Goal: Find specific page/section: Find specific page/section

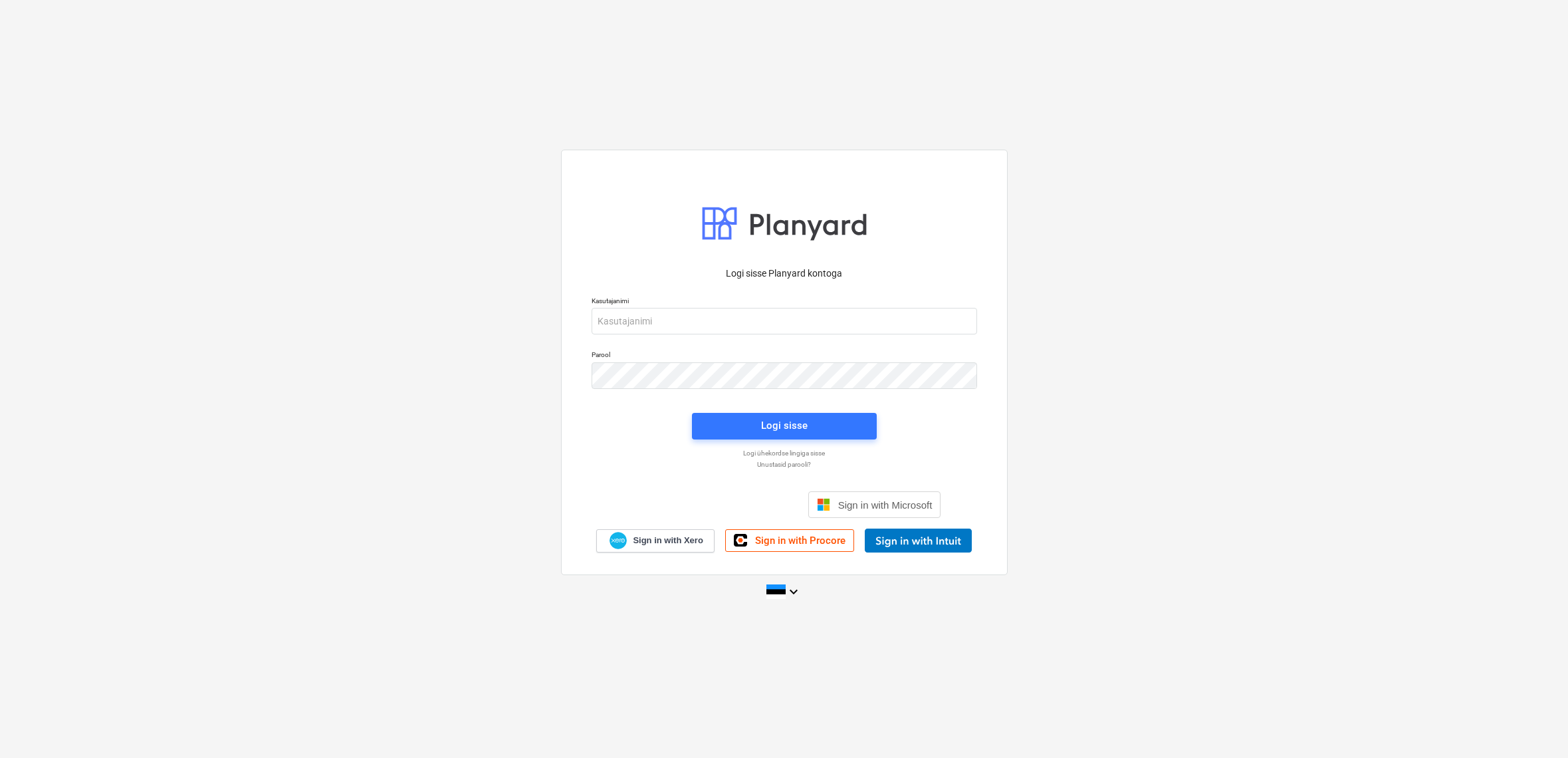
click at [719, 506] on div "Logi sisse Google’i kontoga. Avaneb uuel vahelehel" at bounding box center [712, 505] width 170 height 30
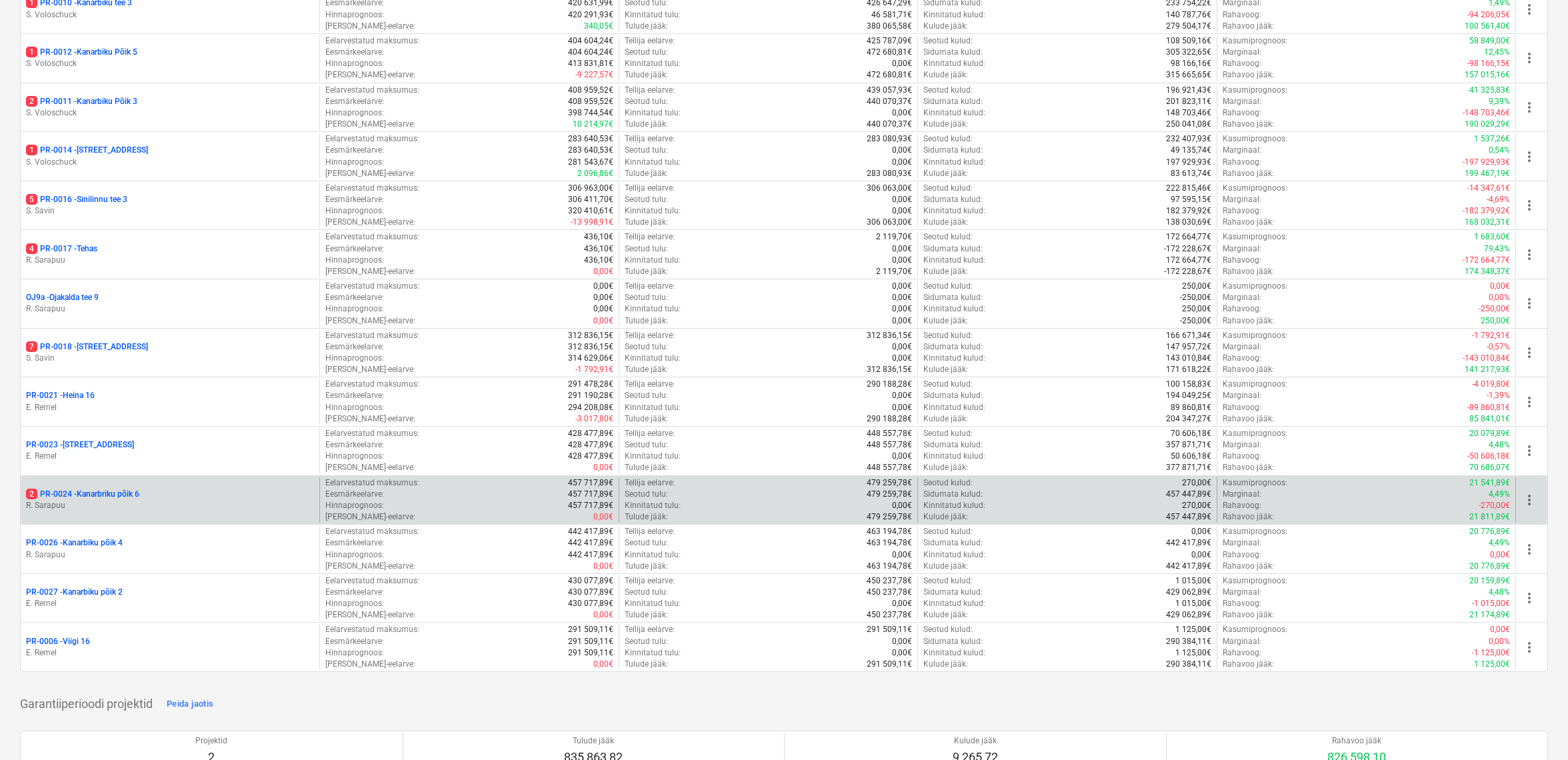
scroll to position [1053, 0]
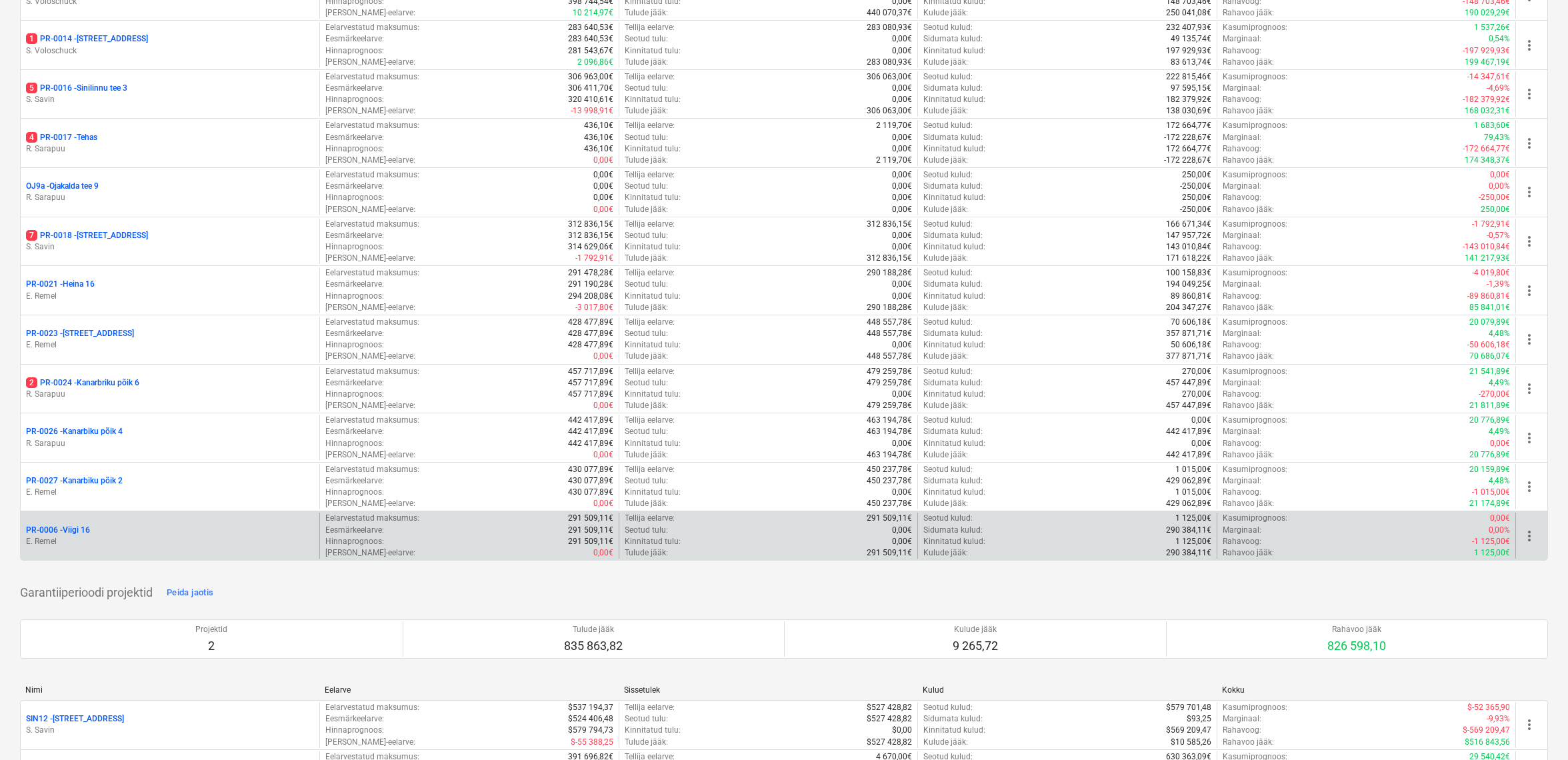
click at [72, 525] on p "PR-0006 - Viigi 16" at bounding box center [58, 531] width 64 height 12
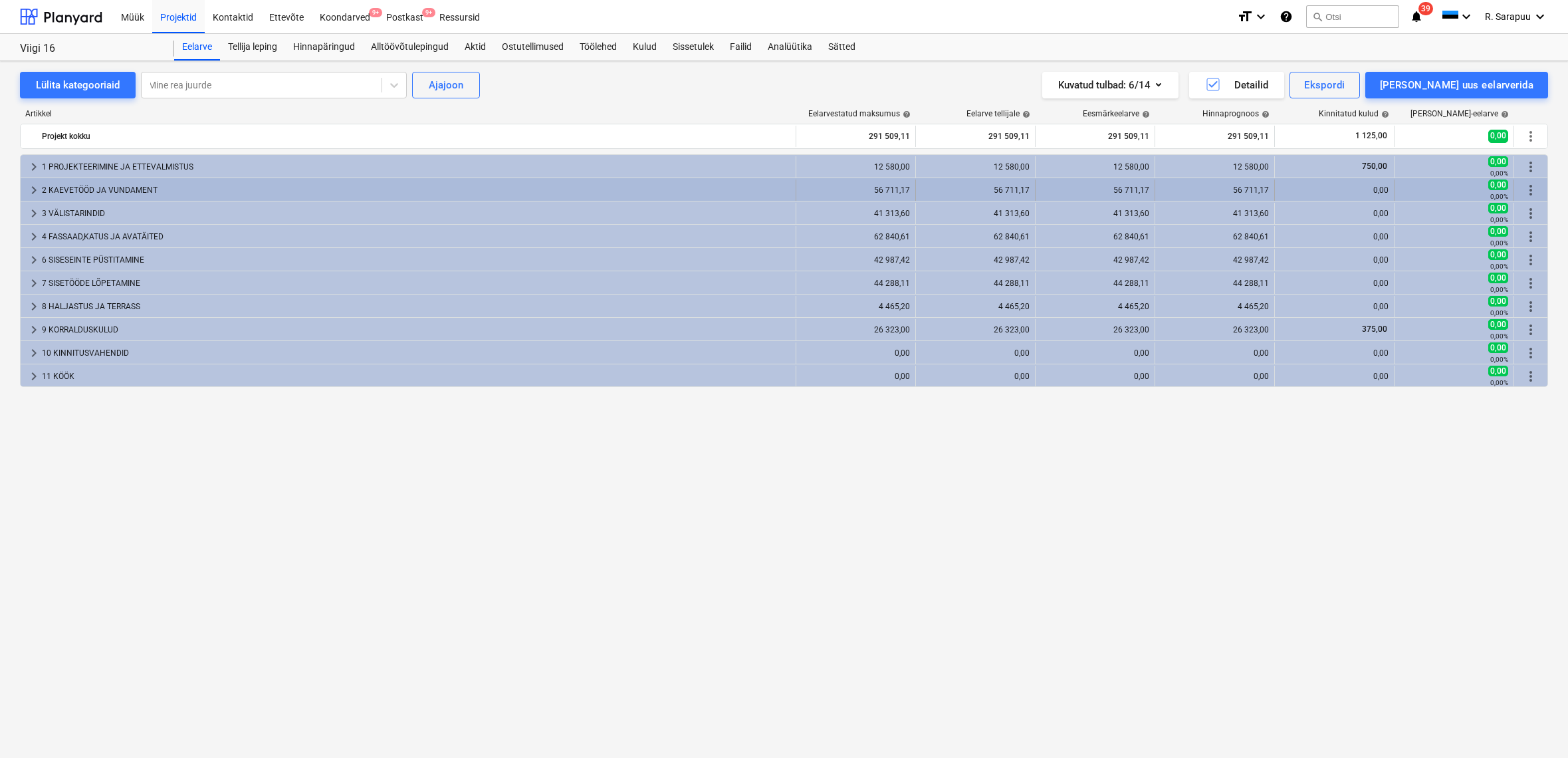
click at [34, 188] on span "keyboard_arrow_right" at bounding box center [33, 190] width 16 height 16
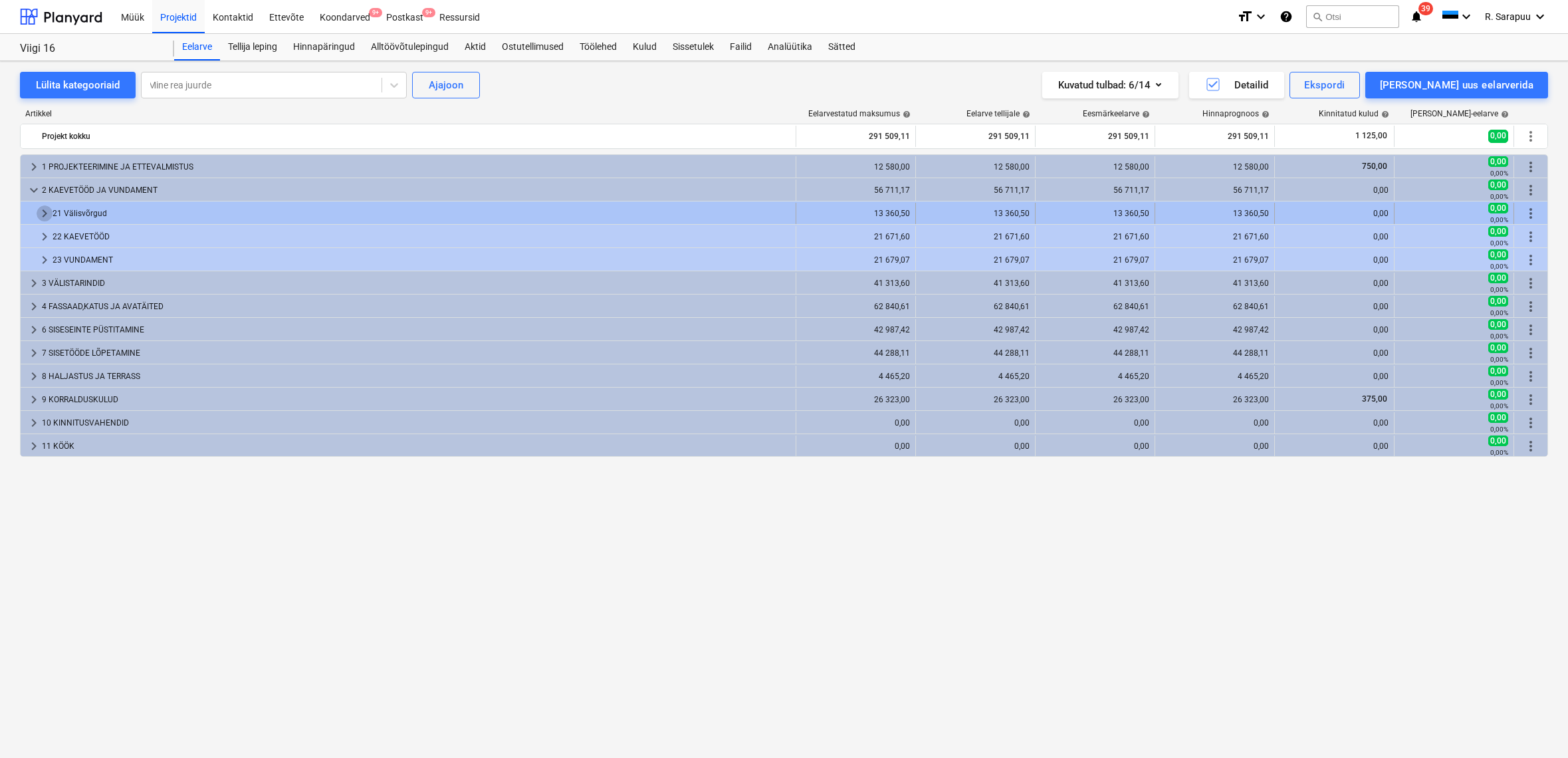
click at [39, 206] on span "keyboard_arrow_right" at bounding box center [44, 213] width 16 height 16
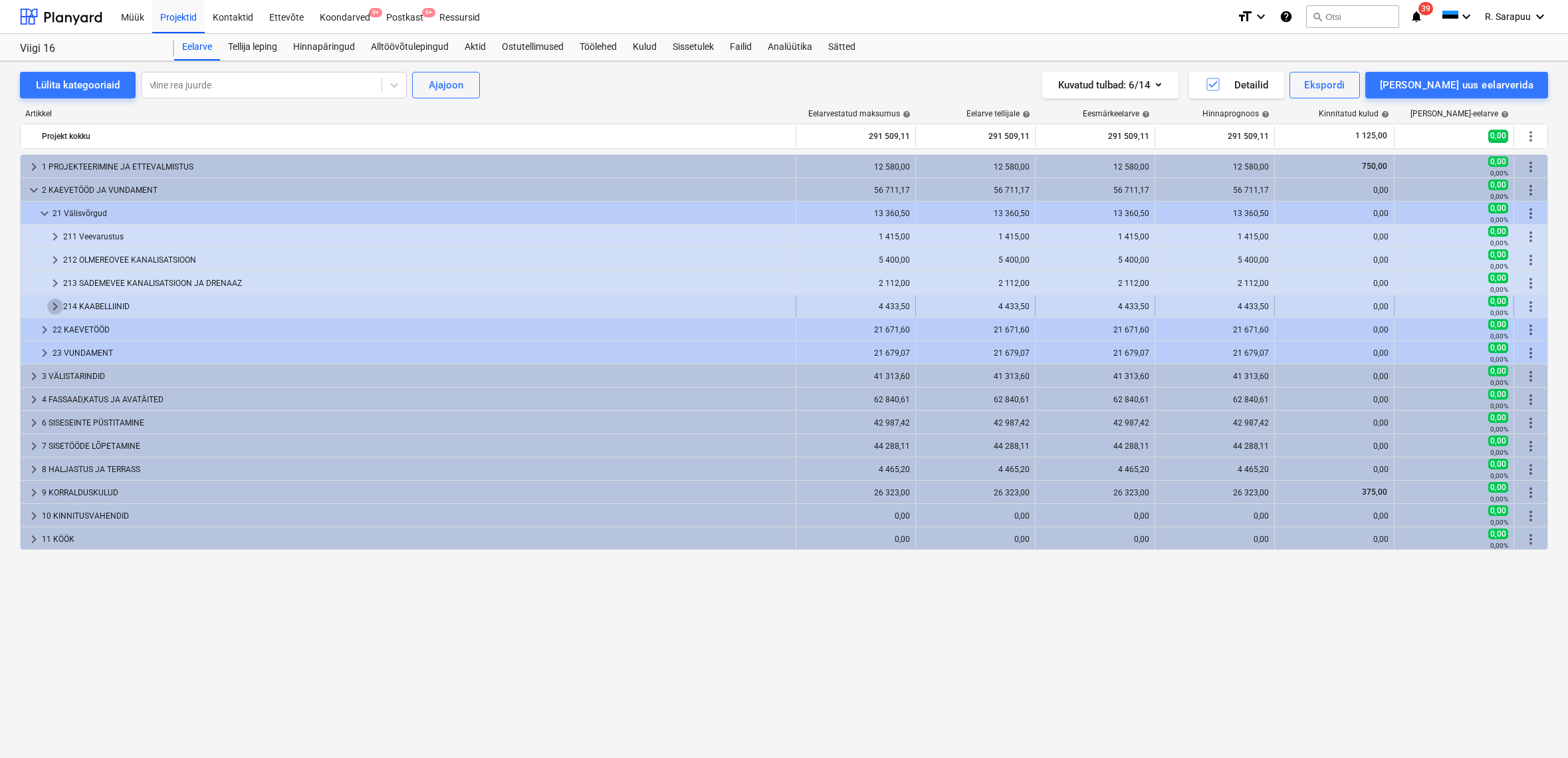
click at [51, 306] on span "keyboard_arrow_right" at bounding box center [55, 307] width 16 height 16
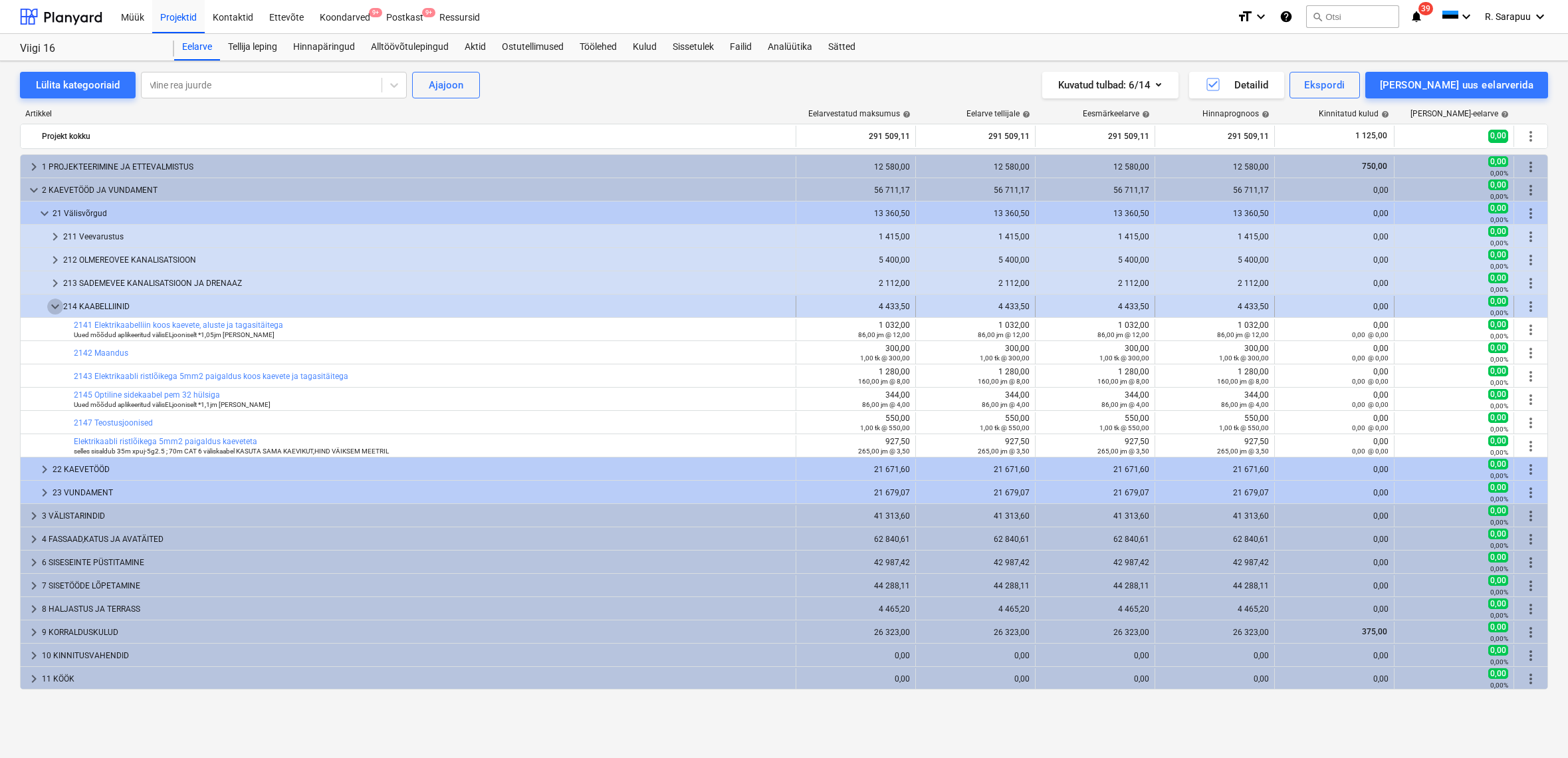
click at [58, 304] on span "keyboard_arrow_down" at bounding box center [55, 307] width 16 height 16
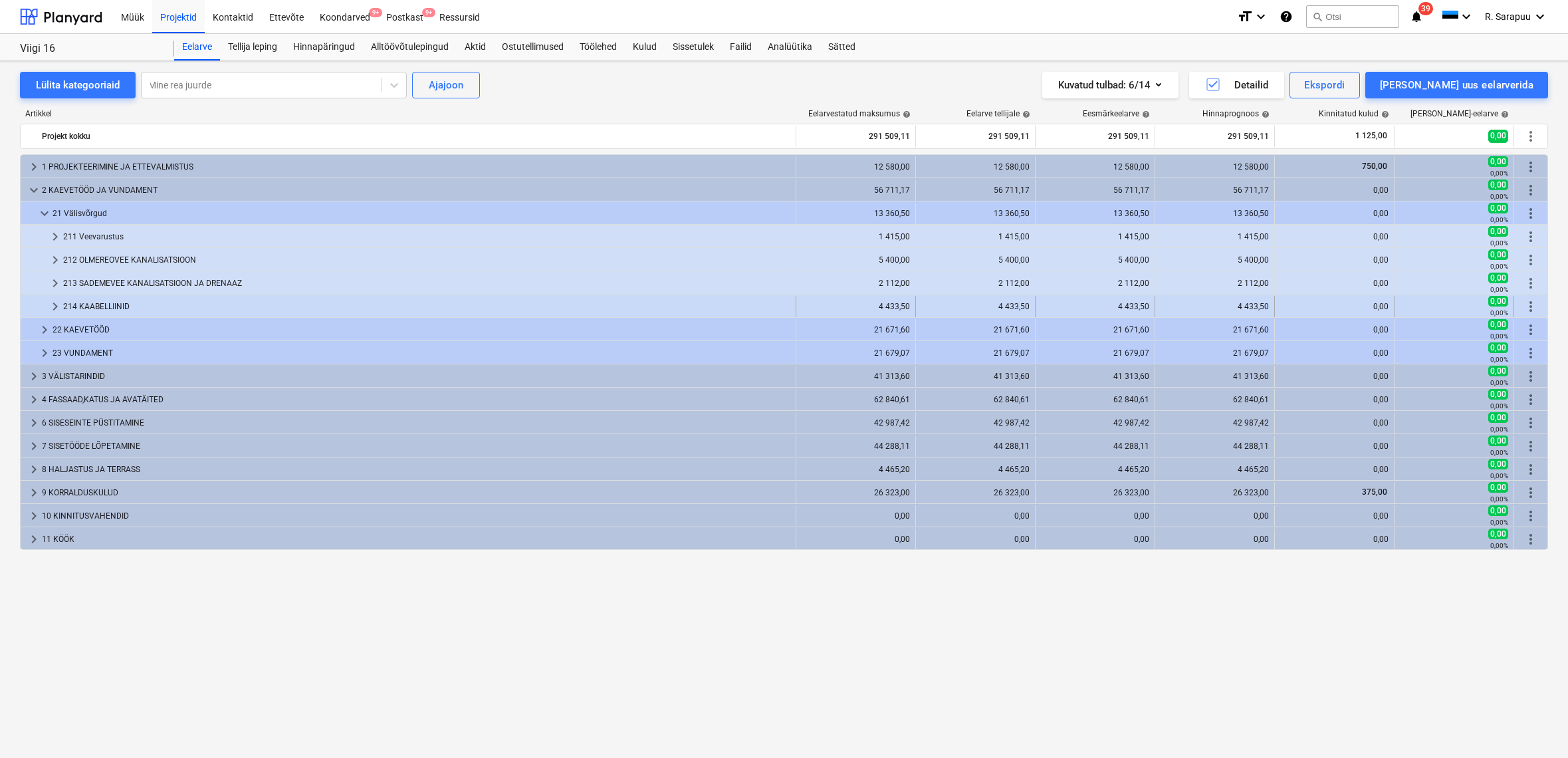
scroll to position [1, 0]
click at [56, 306] on span "keyboard_arrow_right" at bounding box center [55, 307] width 16 height 16
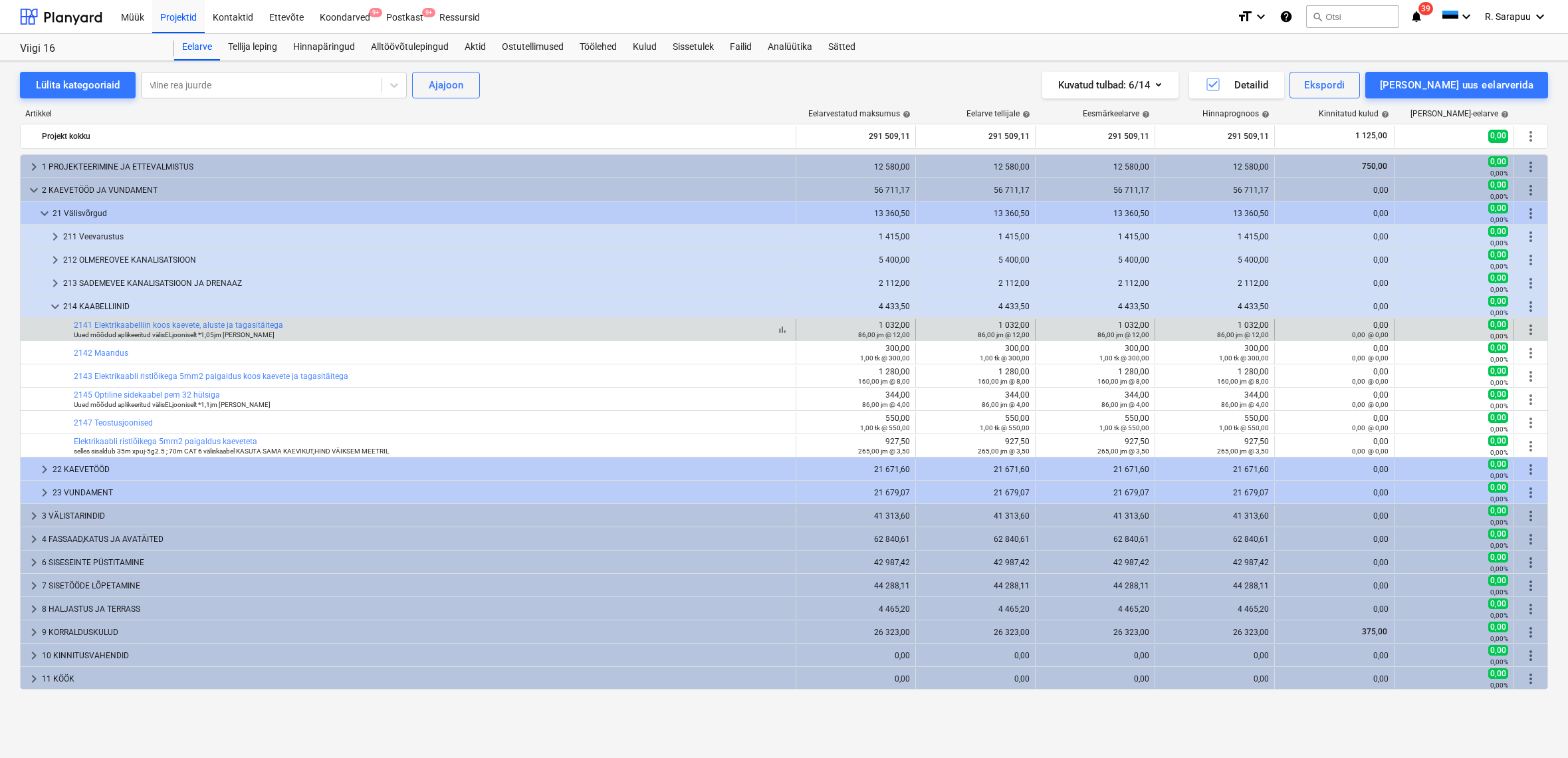
scroll to position [0, 0]
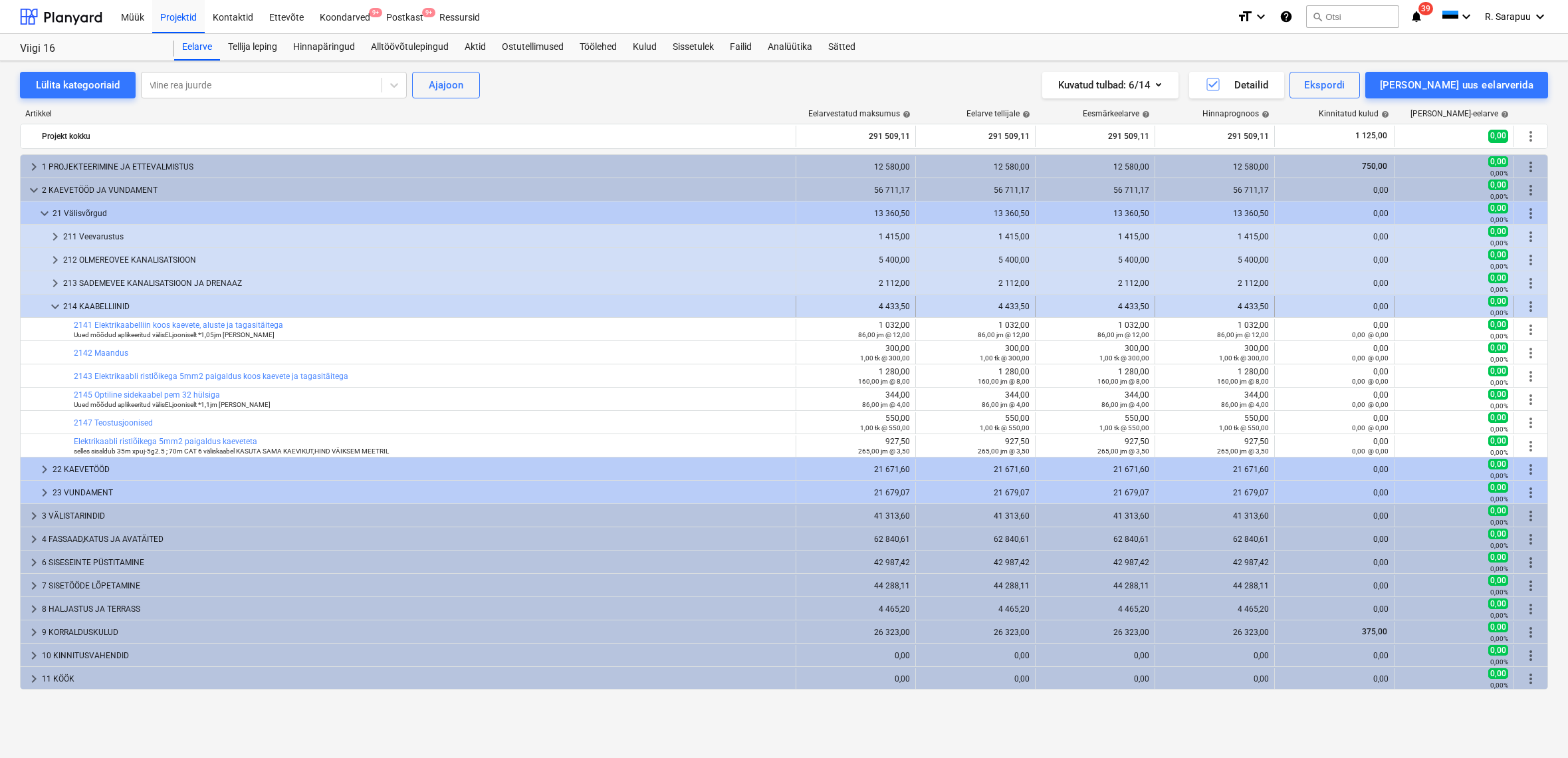
click at [55, 306] on span "keyboard_arrow_down" at bounding box center [55, 307] width 16 height 16
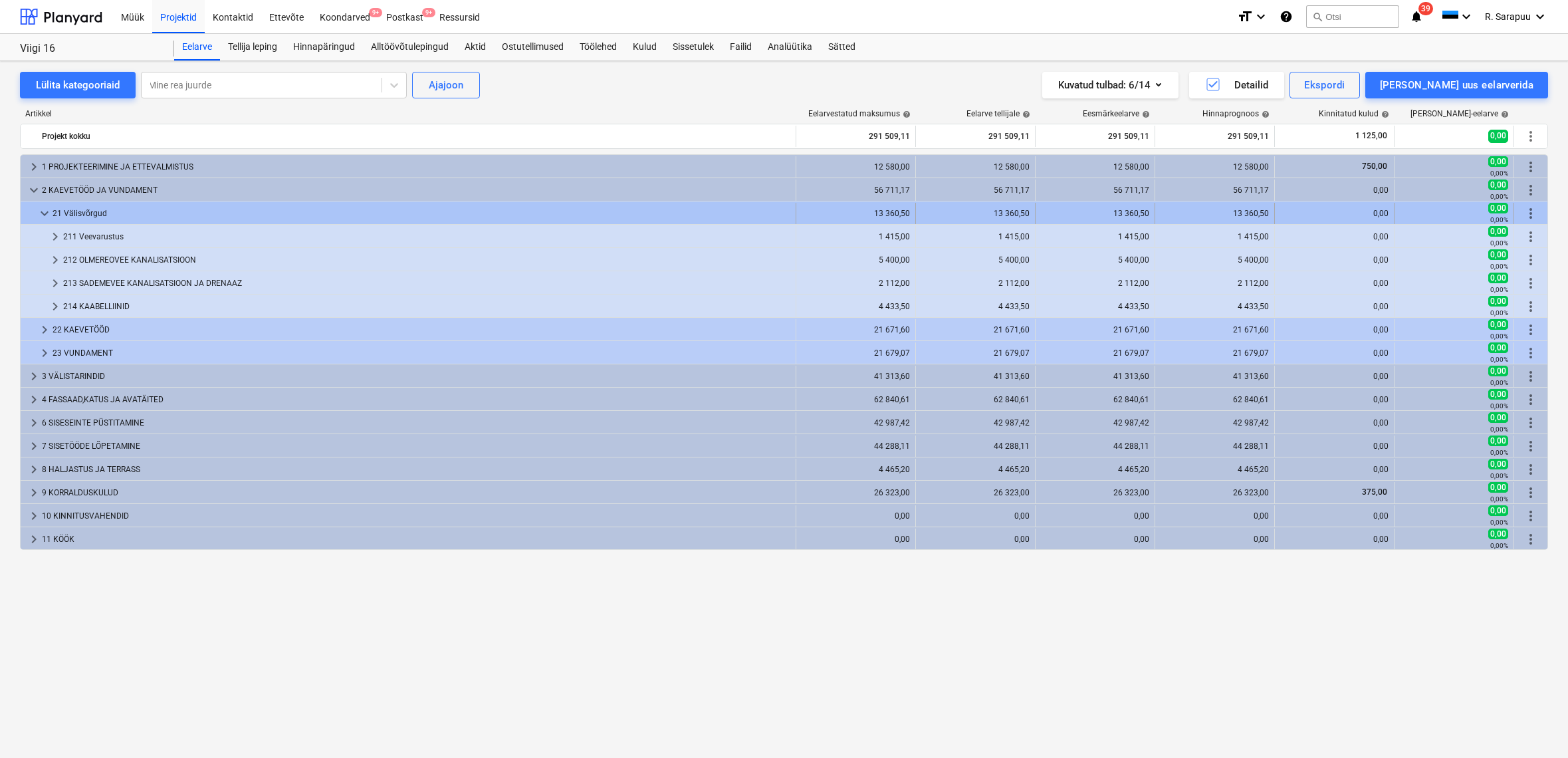
click at [47, 212] on span "keyboard_arrow_down" at bounding box center [44, 213] width 16 height 16
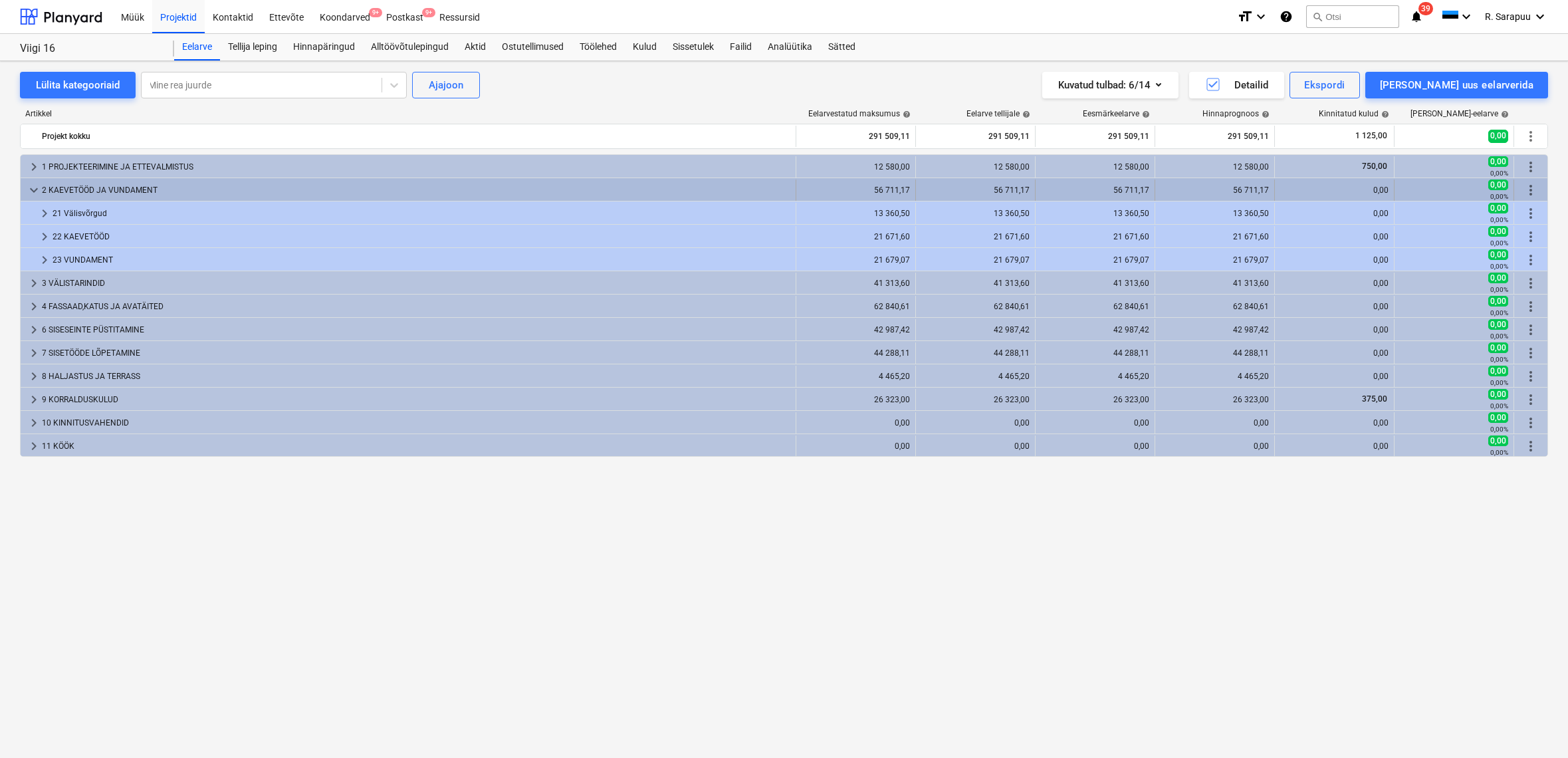
click at [40, 190] on span "keyboard_arrow_down" at bounding box center [33, 190] width 16 height 16
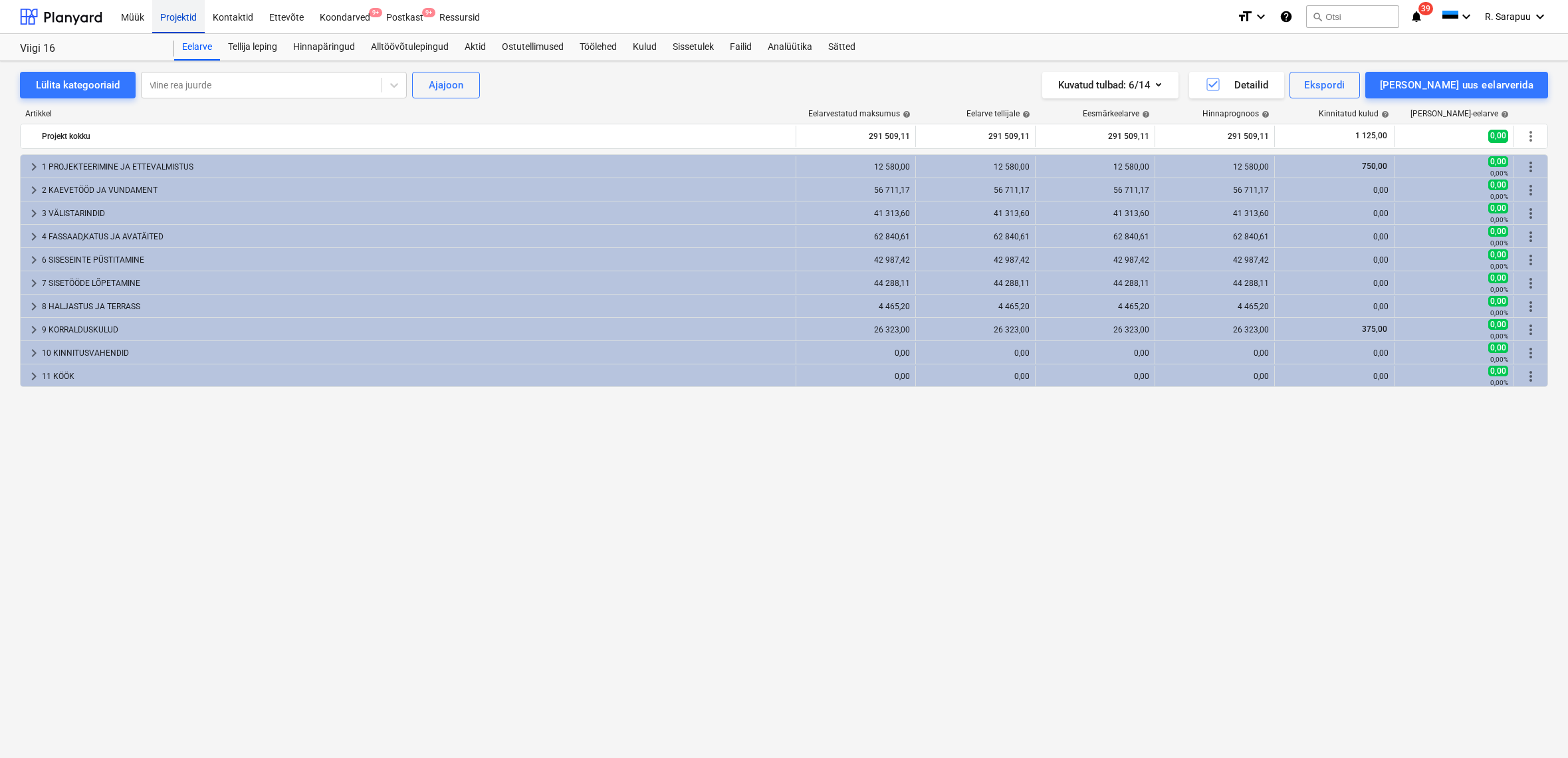
click at [189, 14] on div "Projektid" at bounding box center [179, 16] width 53 height 34
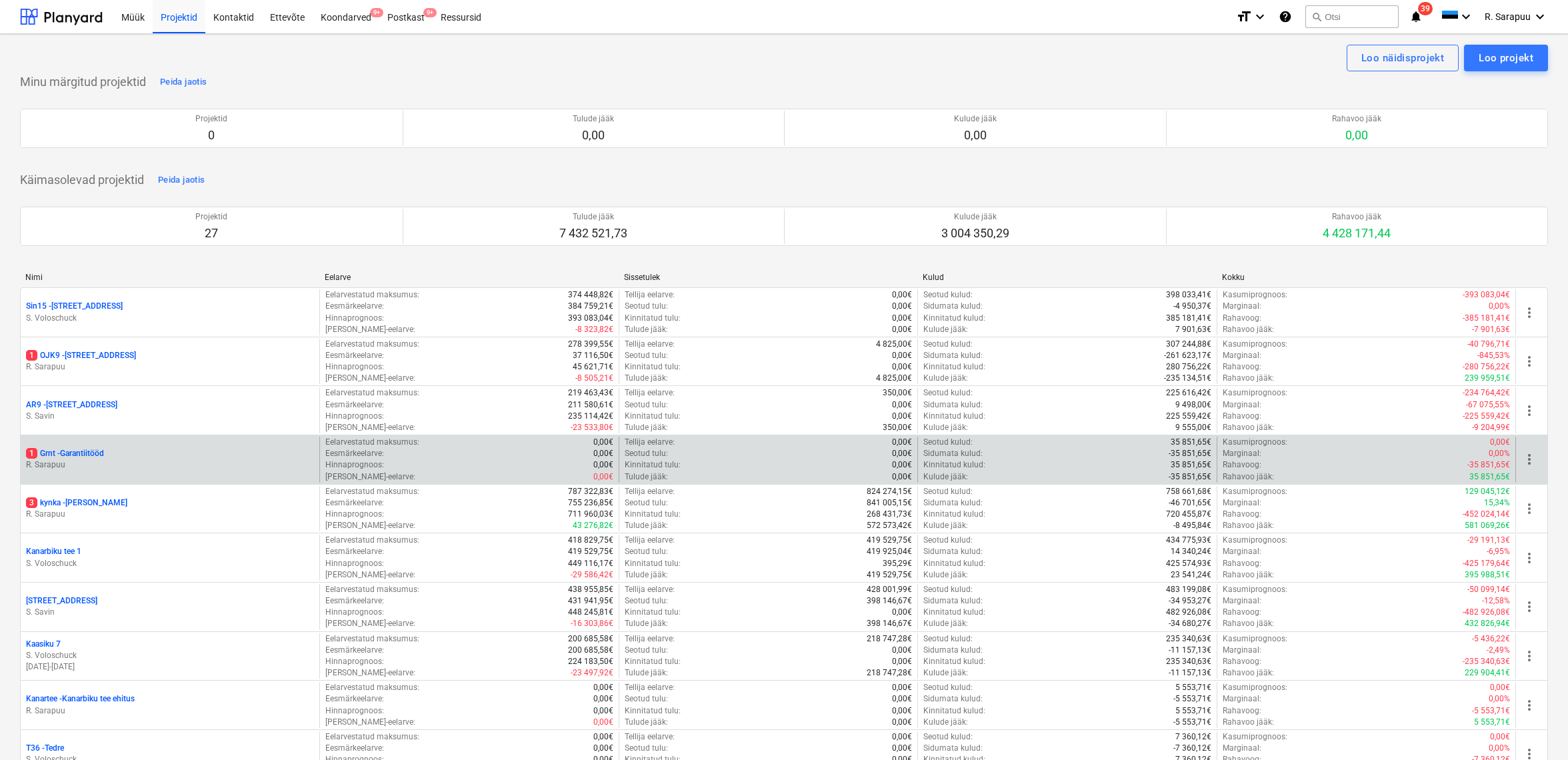
click at [71, 453] on p "1 Grnt - Garantiitööd" at bounding box center [65, 453] width 78 height 12
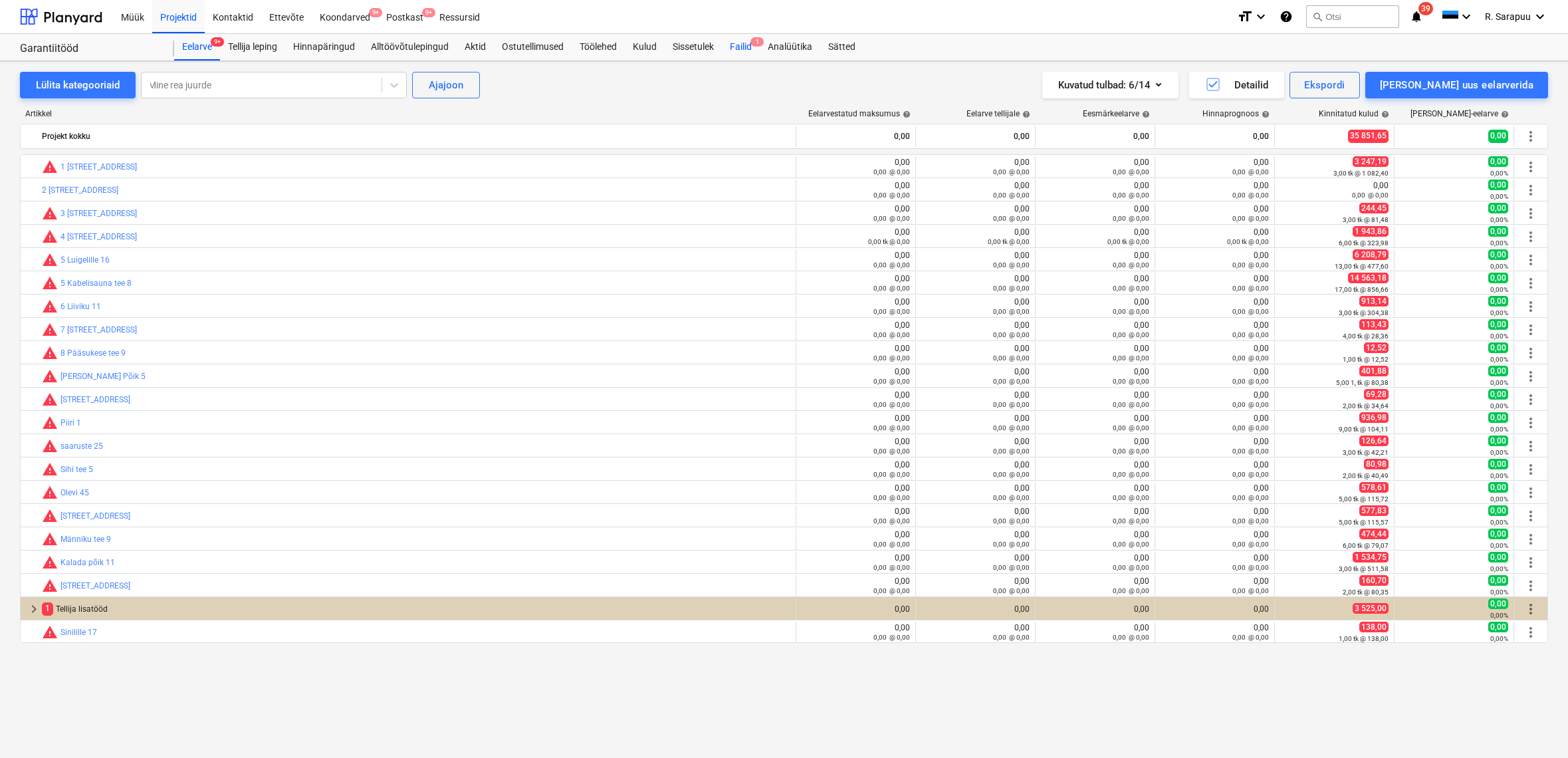
click at [753, 48] on div "Failid 1" at bounding box center [740, 47] width 38 height 26
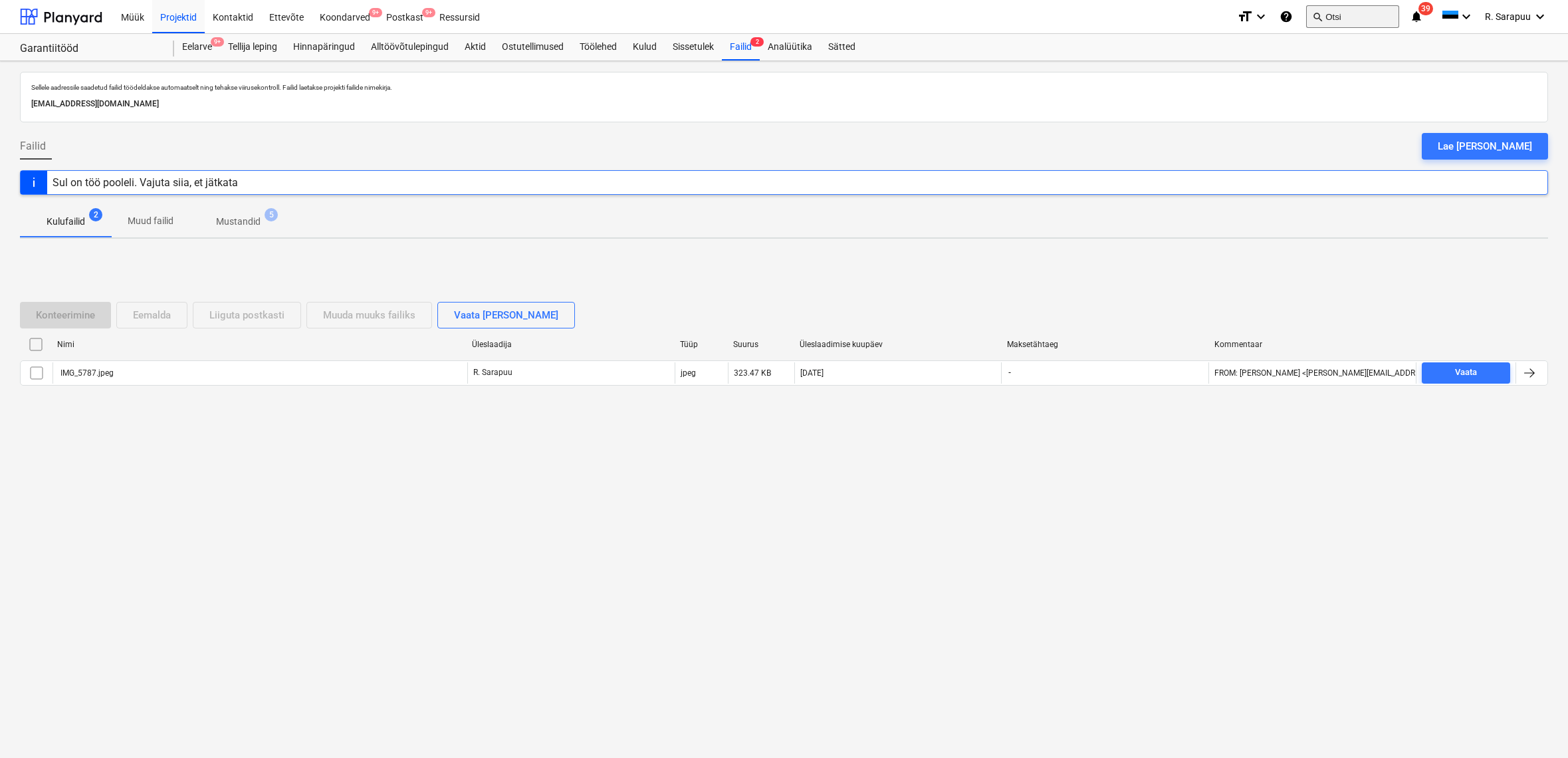
click at [1354, 16] on button "search Otsi" at bounding box center [1353, 16] width 93 height 23
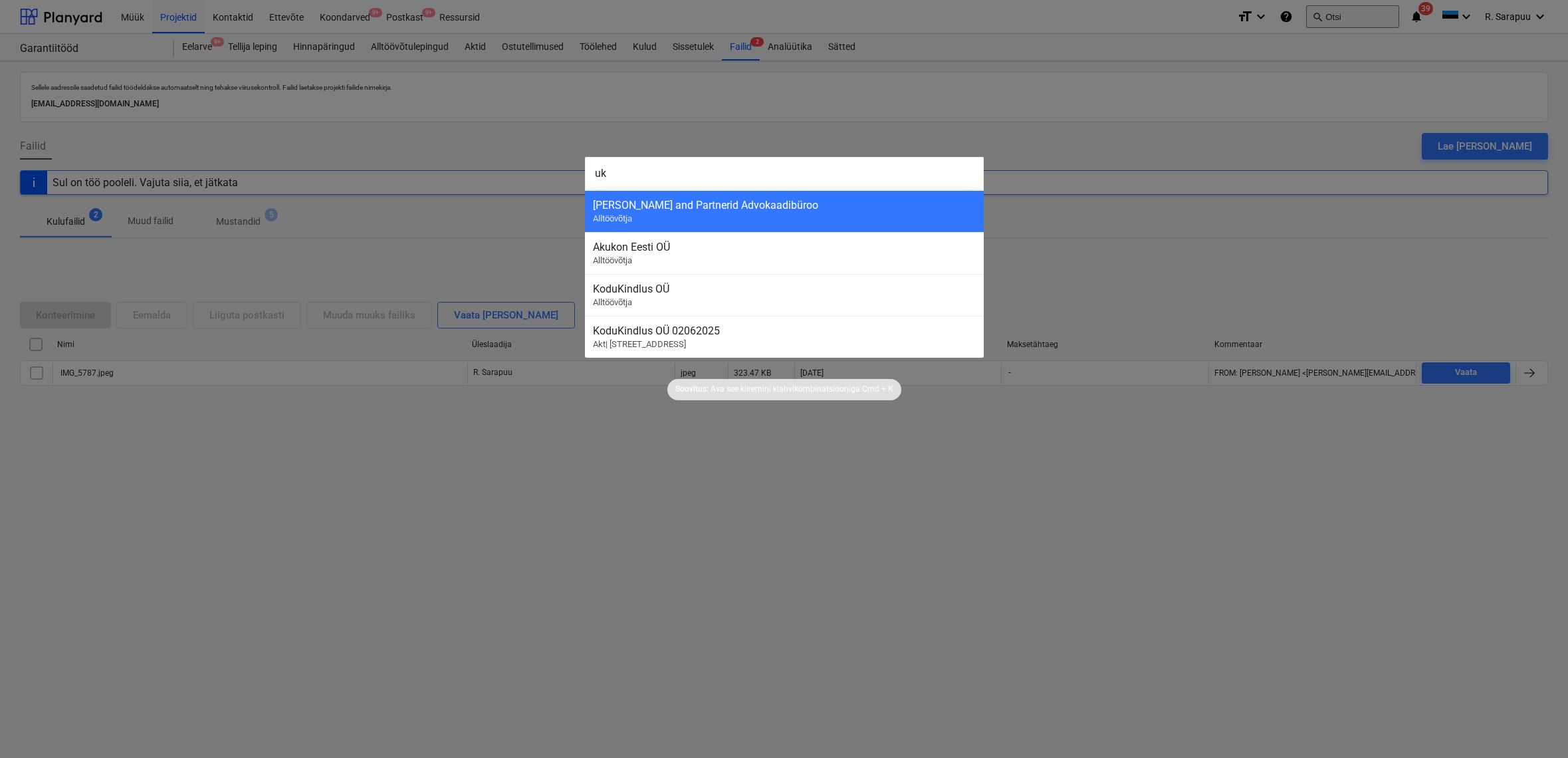
type input "u"
type input "s"
click at [1297, 111] on div at bounding box center [784, 379] width 1568 height 758
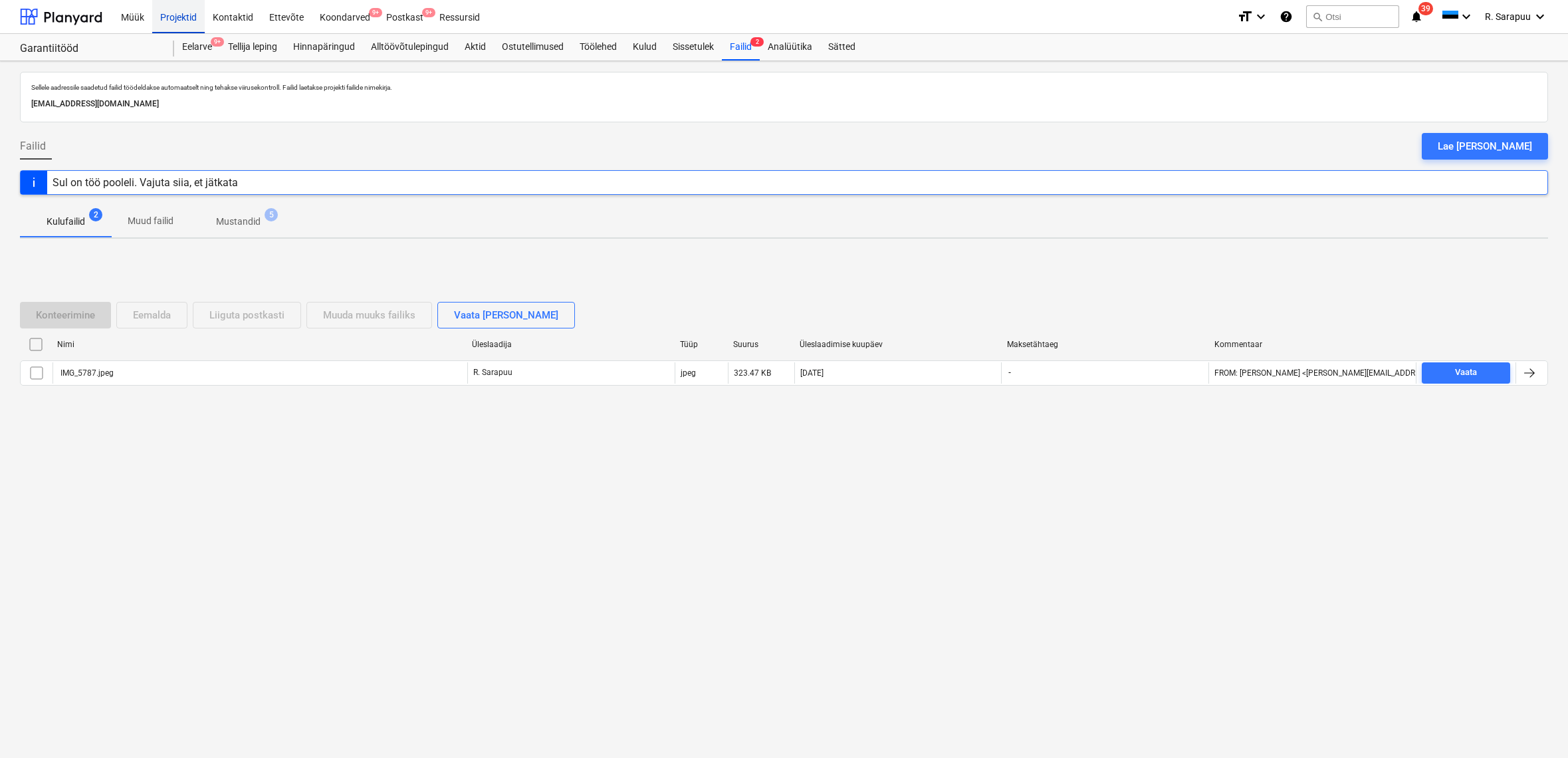
click at [187, 12] on div "Projektid" at bounding box center [179, 16] width 53 height 34
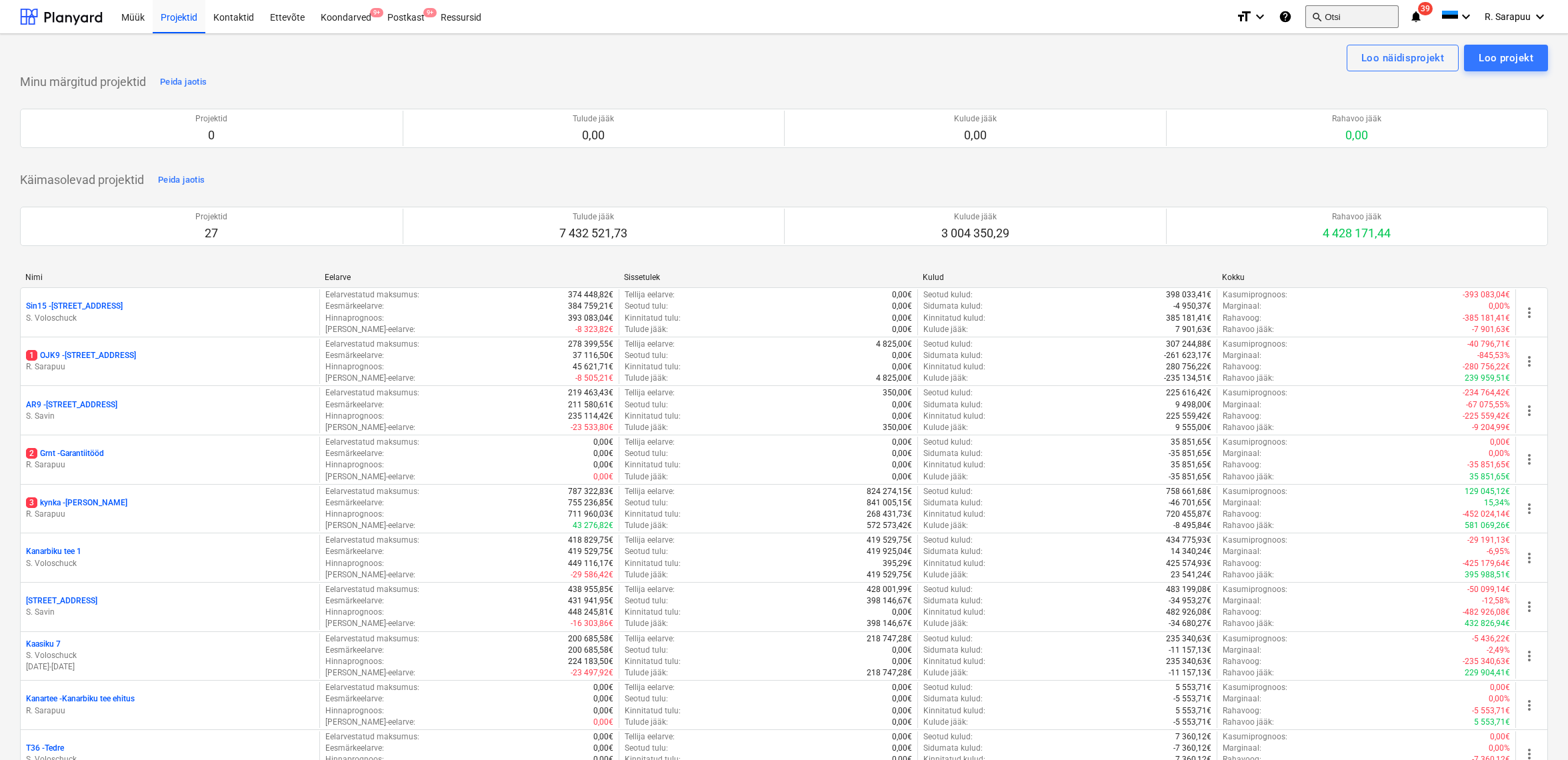
click at [1348, 18] on button "search Otsi" at bounding box center [1352, 16] width 94 height 23
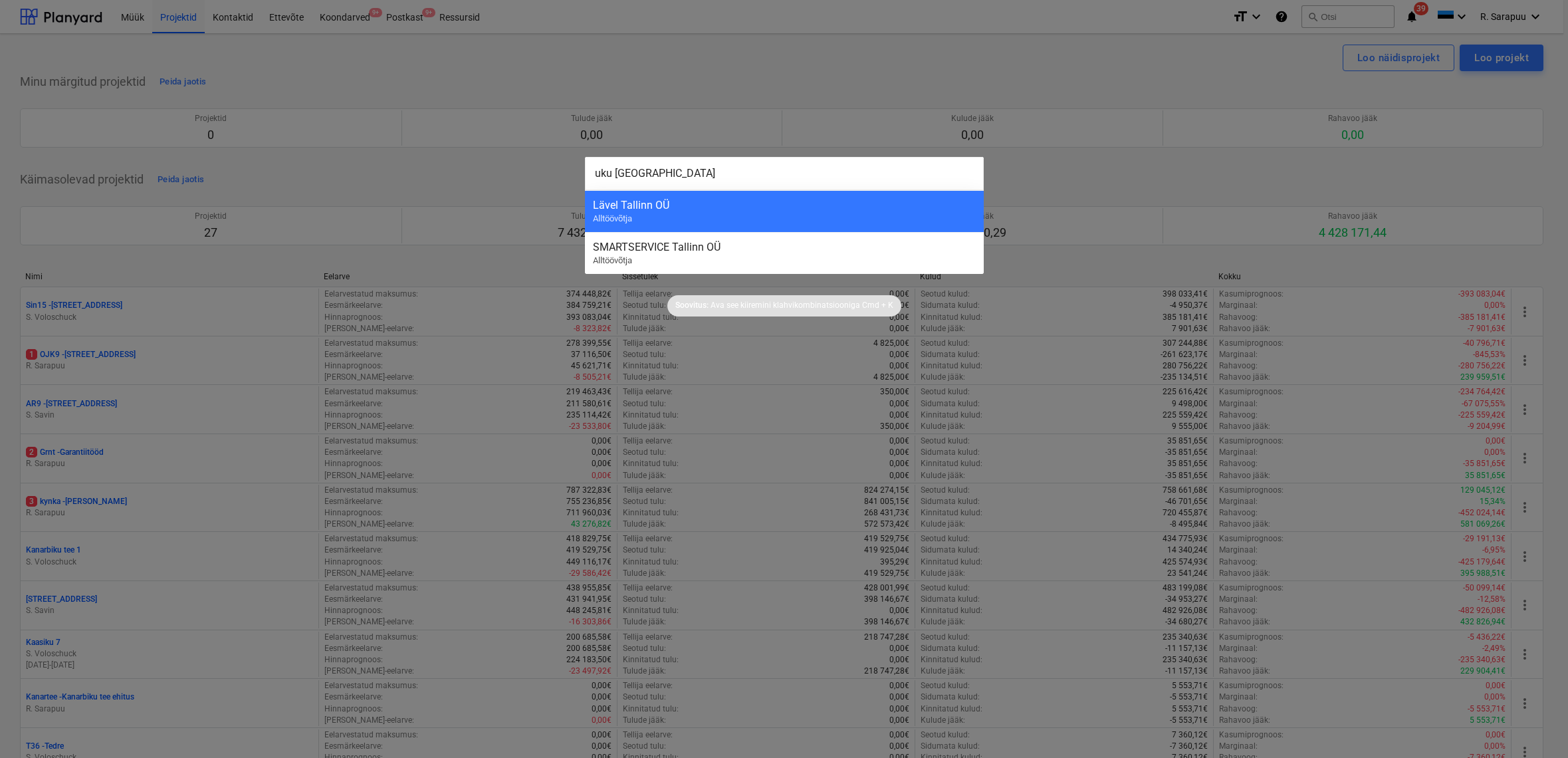
type input "uku tallinn"
click at [692, 72] on div at bounding box center [784, 379] width 1568 height 758
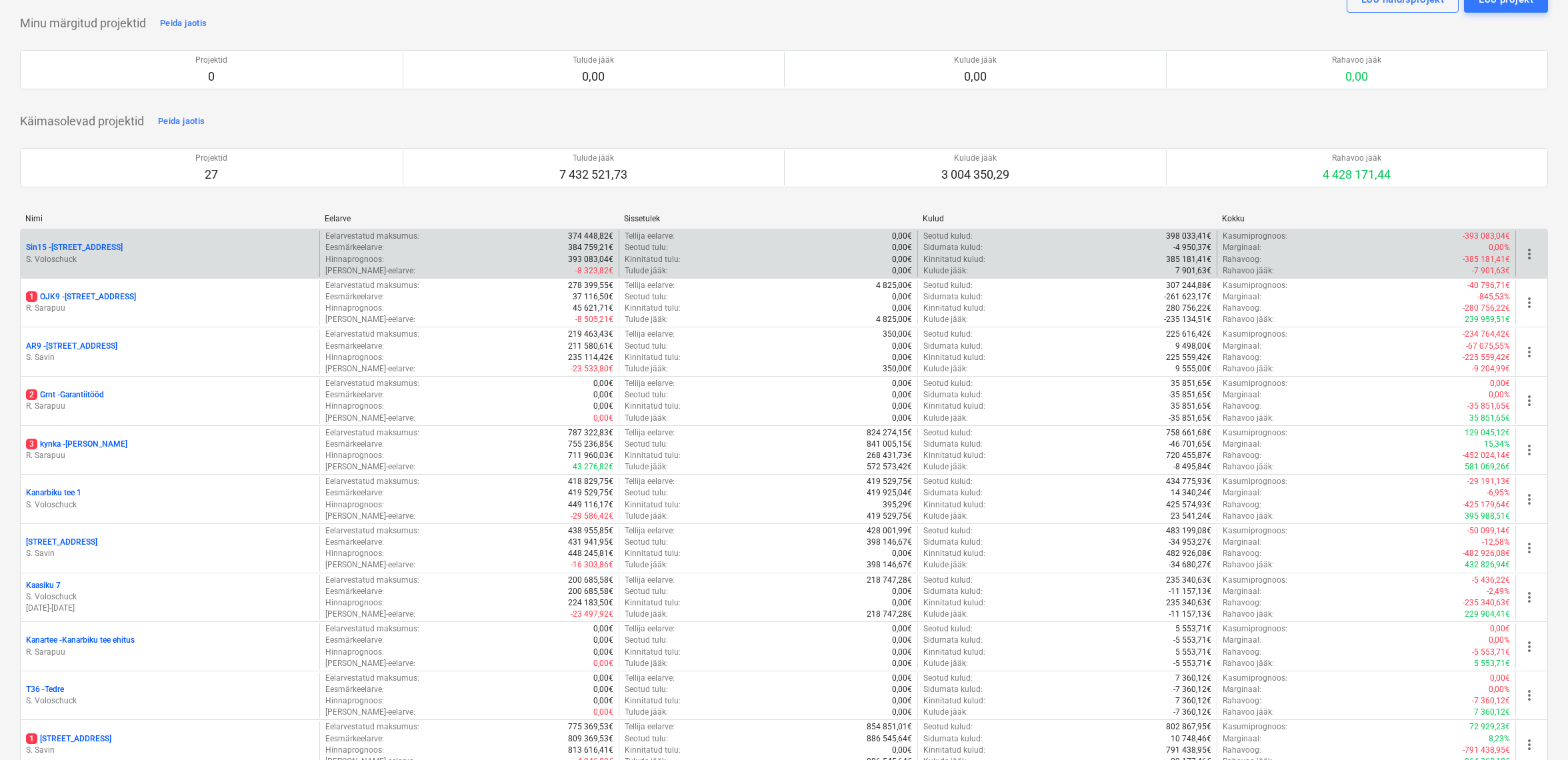
scroll to position [59, 0]
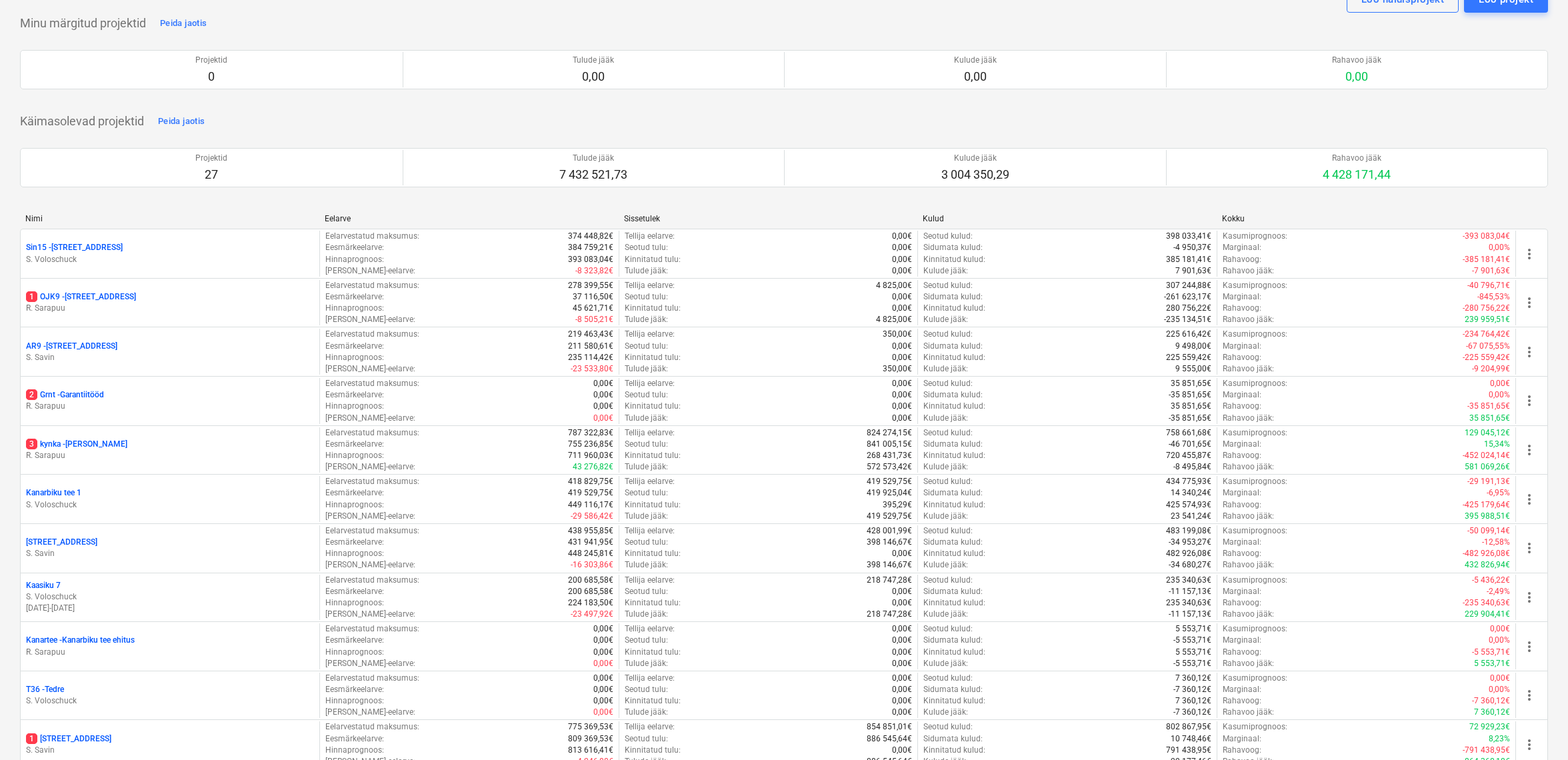
click at [81, 296] on p "1 OJK9 - Ojakalda tee 9 A" at bounding box center [80, 297] width 110 height 12
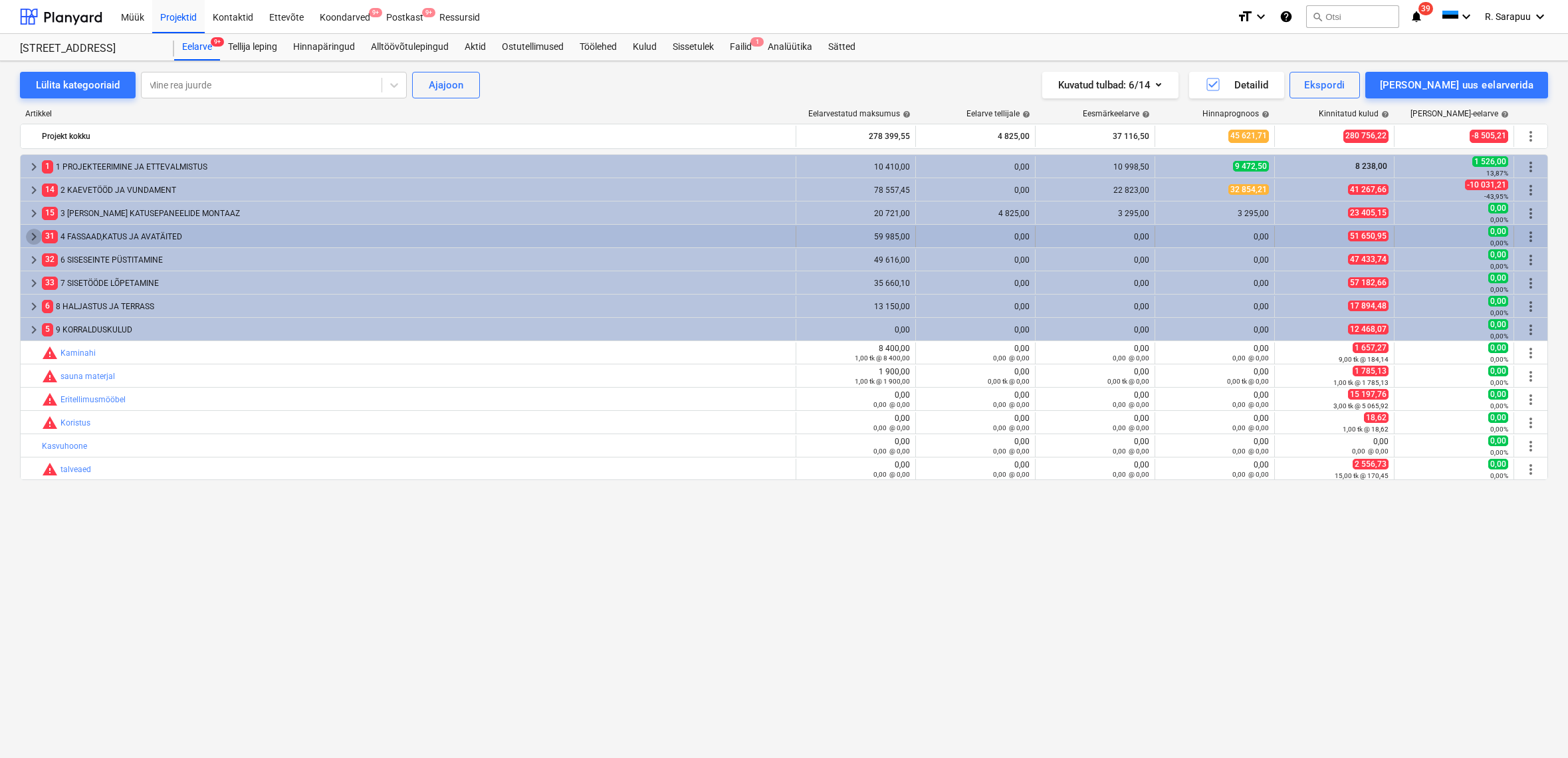
click at [30, 237] on span "keyboard_arrow_right" at bounding box center [33, 237] width 16 height 16
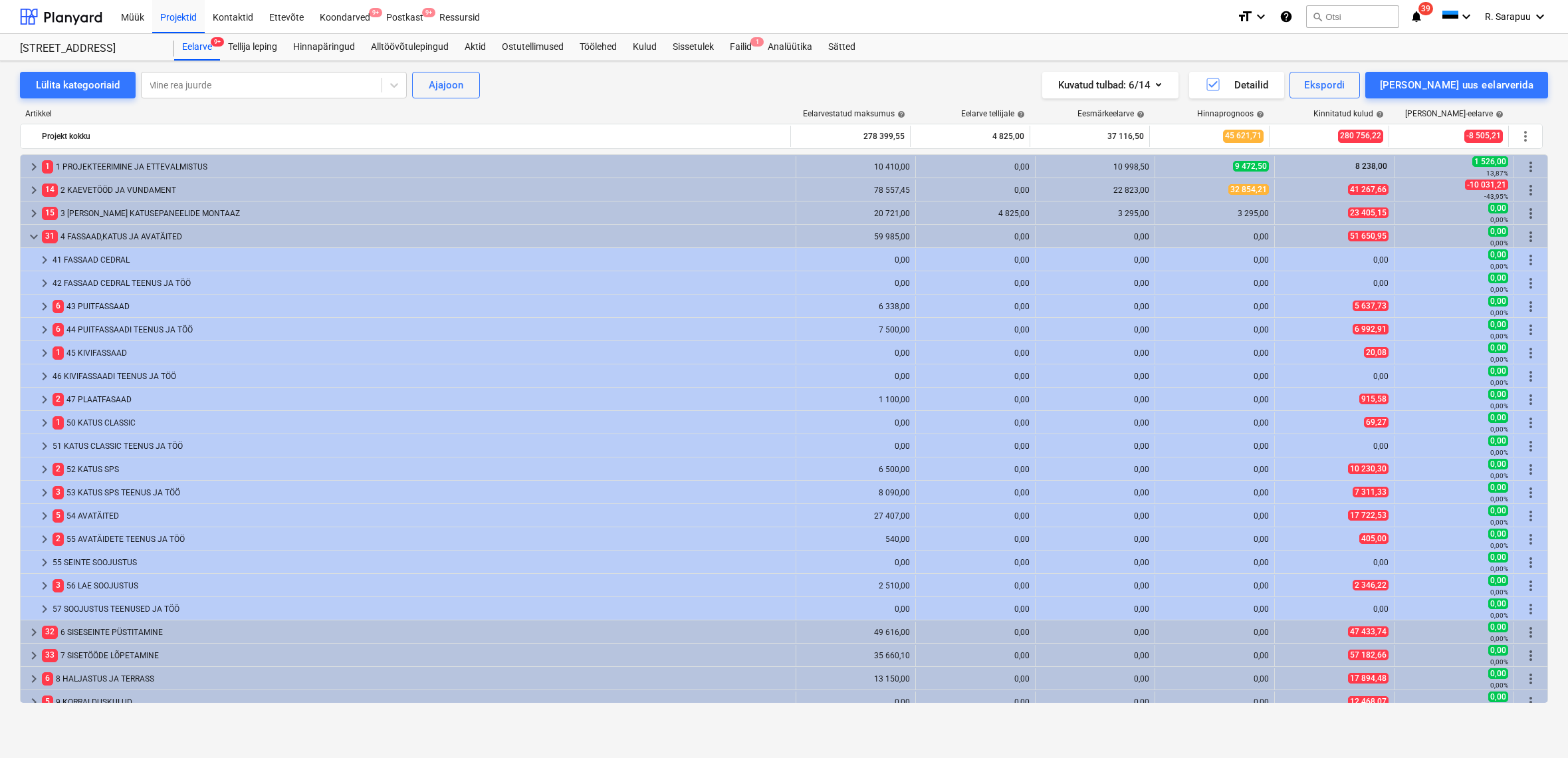
click at [30, 237] on span "keyboard_arrow_down" at bounding box center [33, 237] width 16 height 16
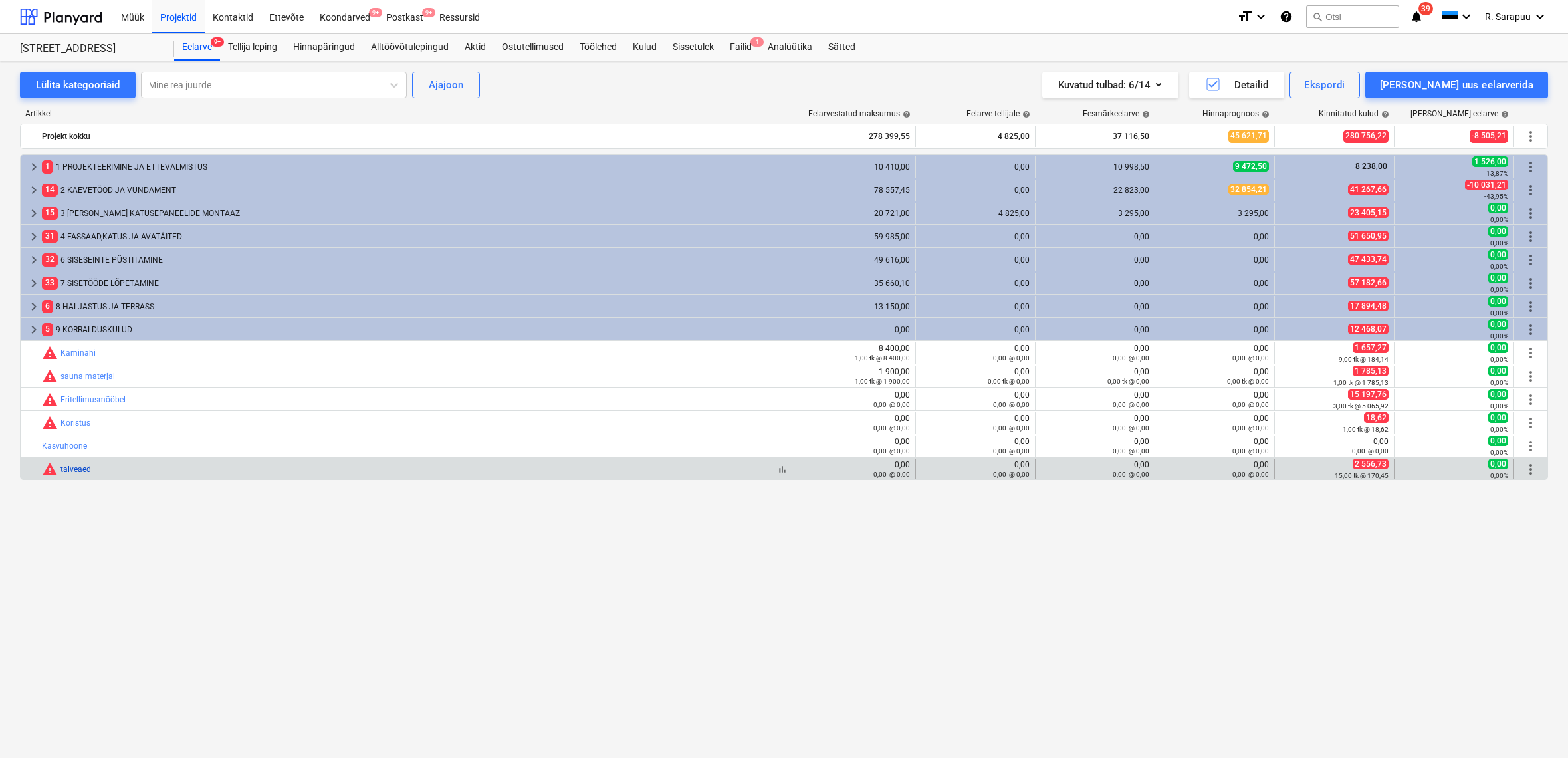
click at [70, 469] on link "talveaed" at bounding box center [75, 469] width 30 height 9
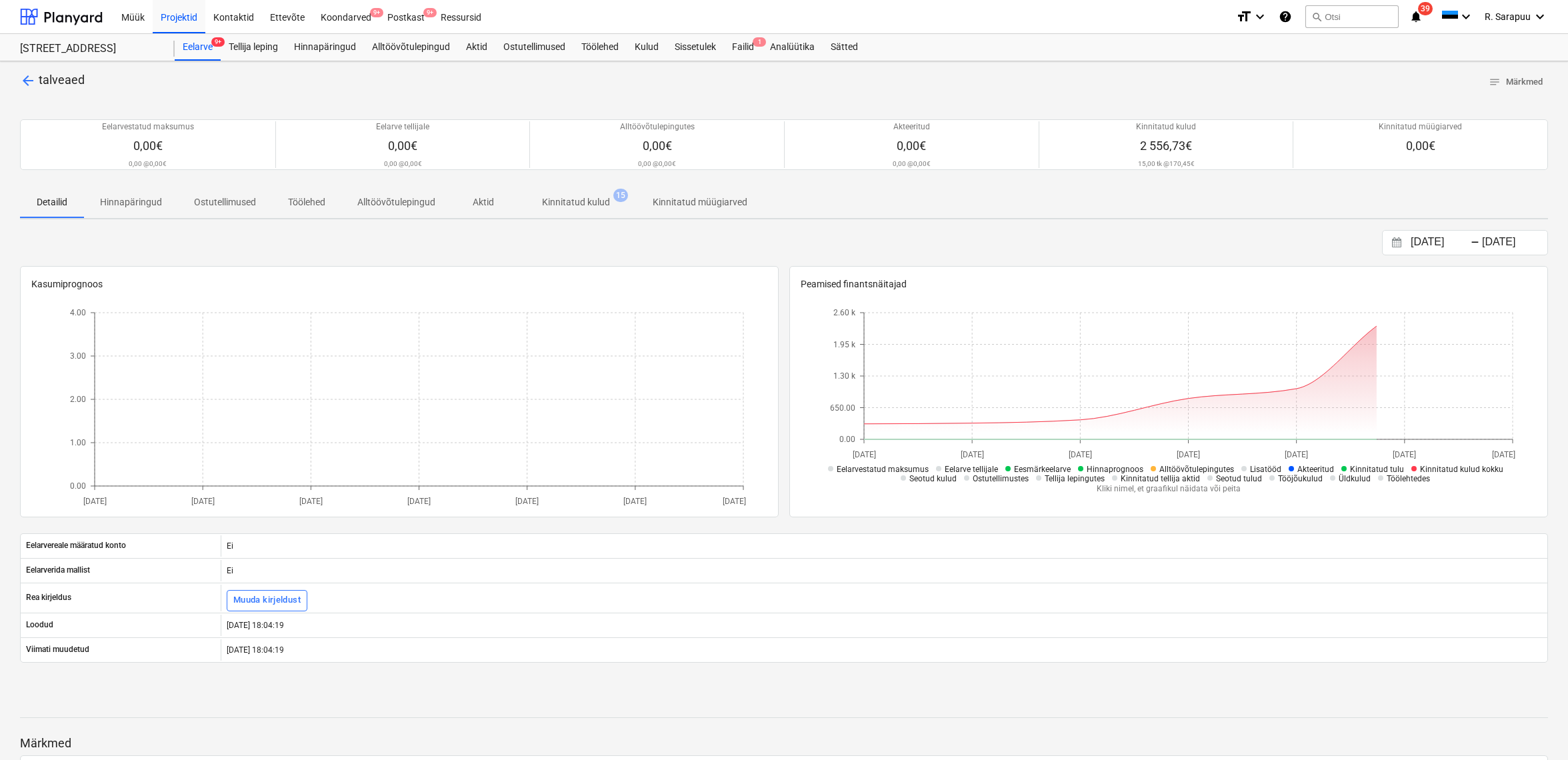
click at [590, 204] on p "Kinnitatud kulud" at bounding box center [576, 202] width 68 height 14
